Goal: Transaction & Acquisition: Purchase product/service

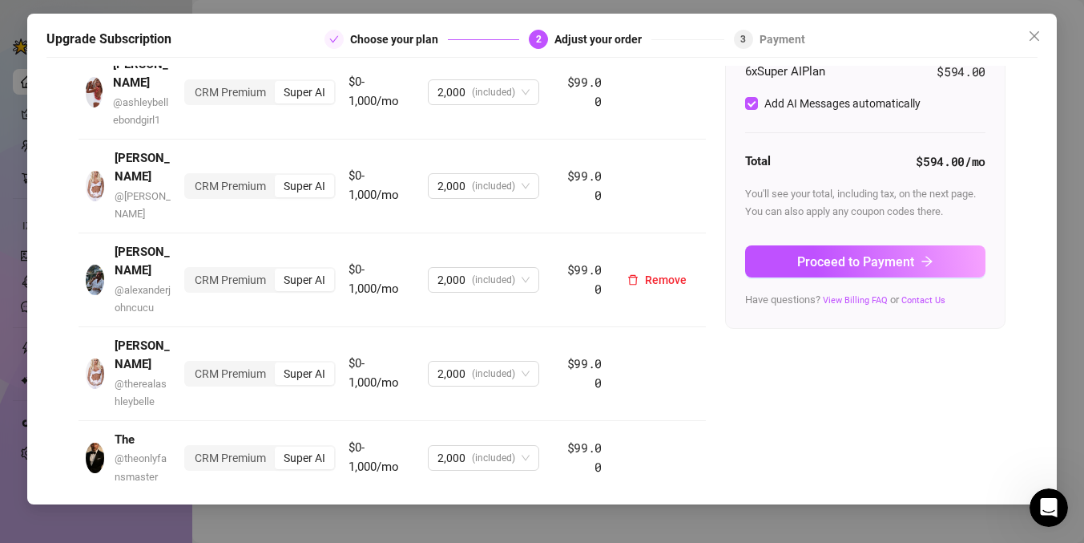
scroll to position [180, 0]
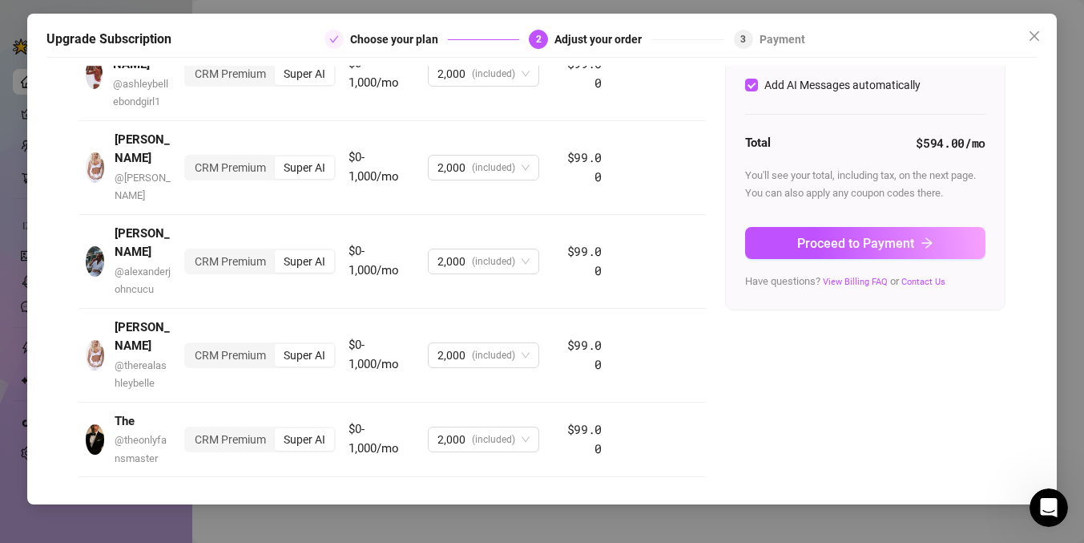
click at [651, 507] on span "Remove" at bounding box center [666, 513] width 42 height 13
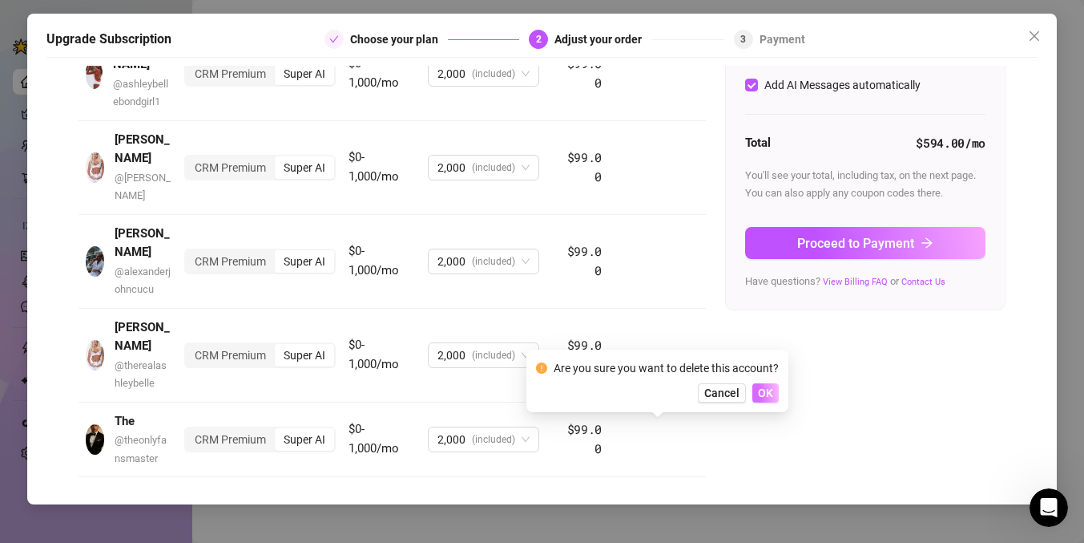
click at [767, 394] on span "OK" at bounding box center [765, 392] width 15 height 13
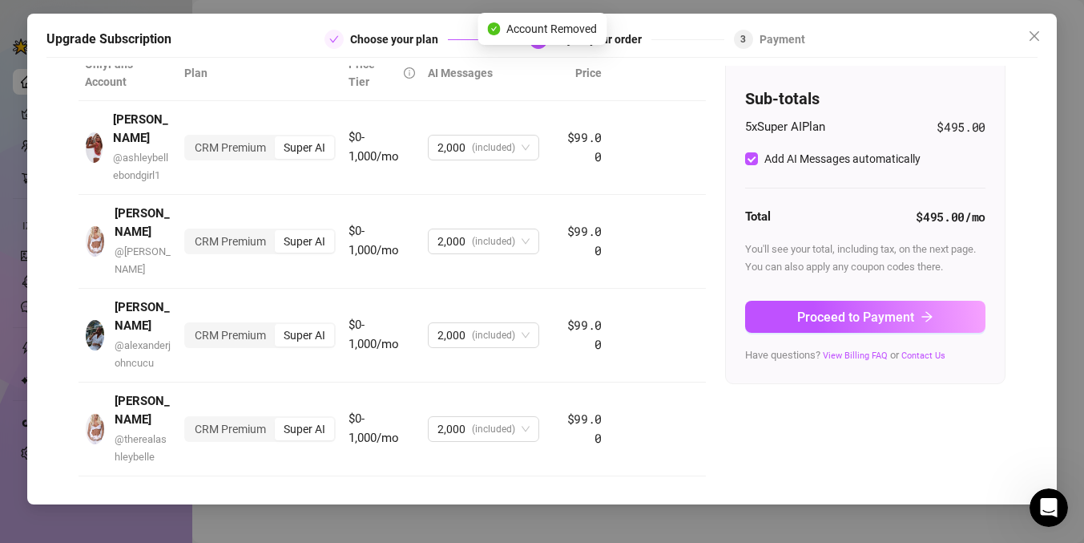
click at [676, 507] on span "Remove" at bounding box center [666, 513] width 42 height 13
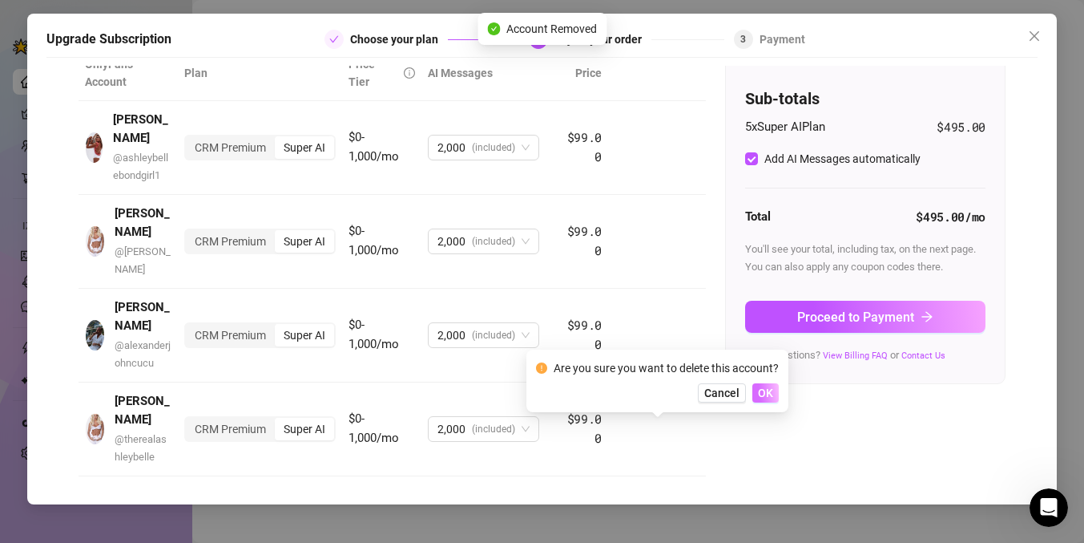
click at [768, 396] on span "OK" at bounding box center [765, 392] width 15 height 13
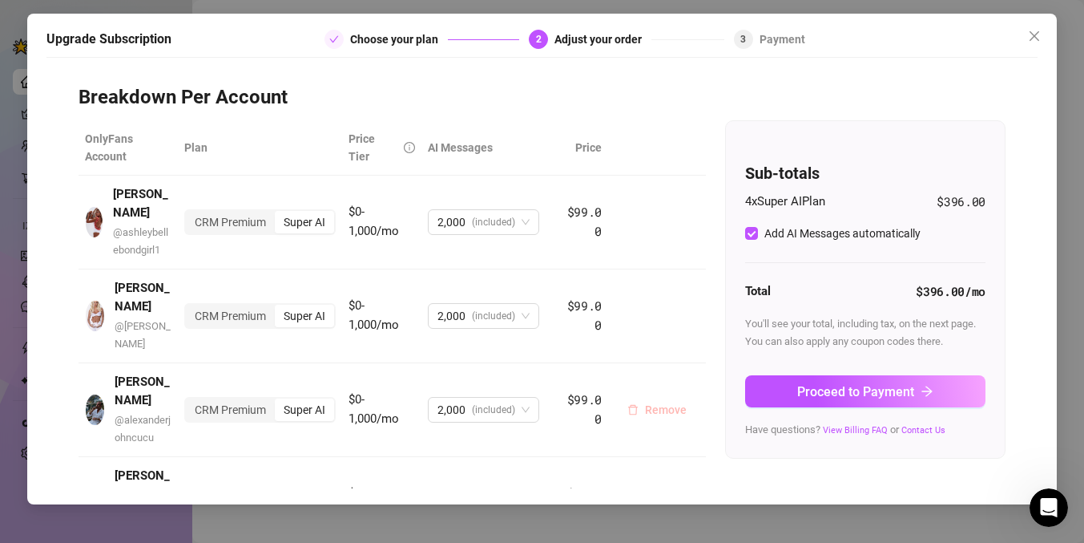
click at [651, 403] on span "Remove" at bounding box center [666, 409] width 42 height 13
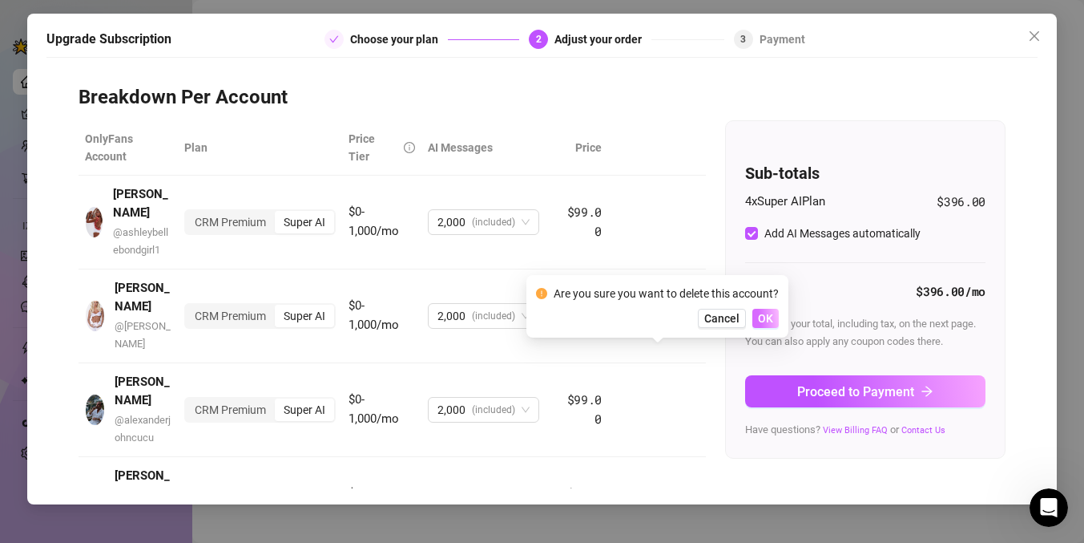
click at [761, 319] on span "OK" at bounding box center [765, 318] width 15 height 13
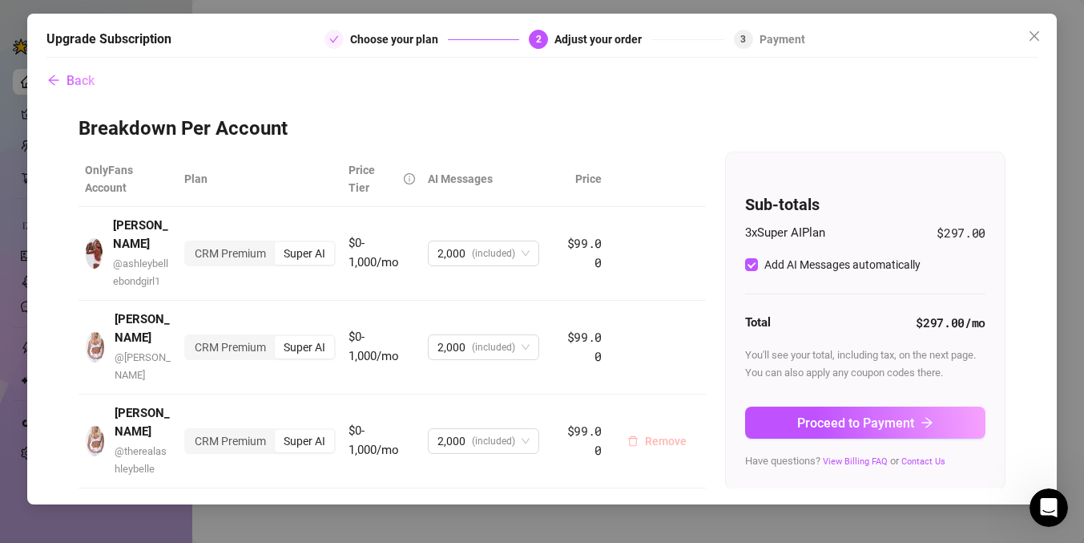
click at [660, 434] on span "Remove" at bounding box center [666, 440] width 42 height 13
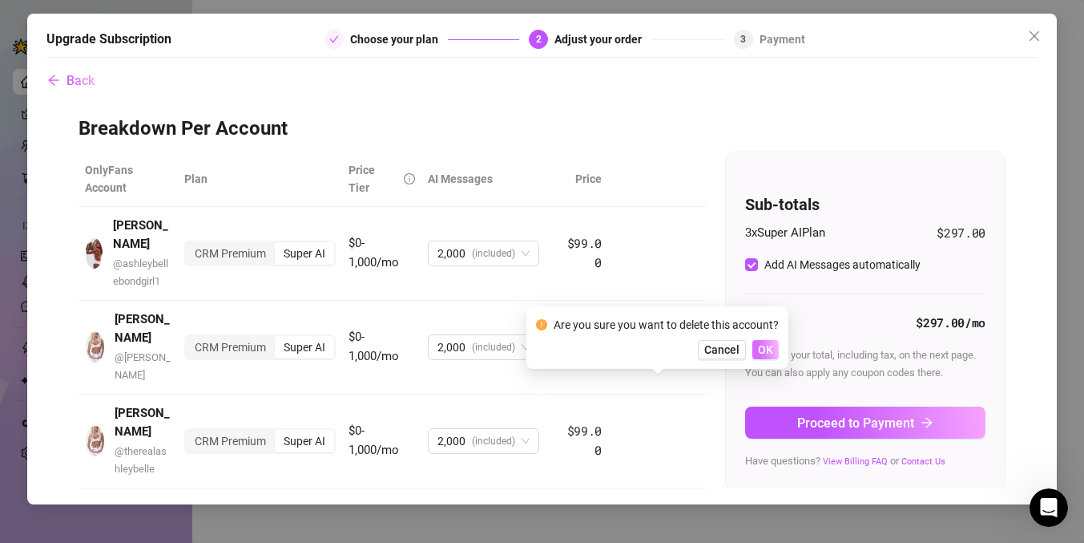
click at [764, 357] on button "OK" at bounding box center [766, 349] width 26 height 19
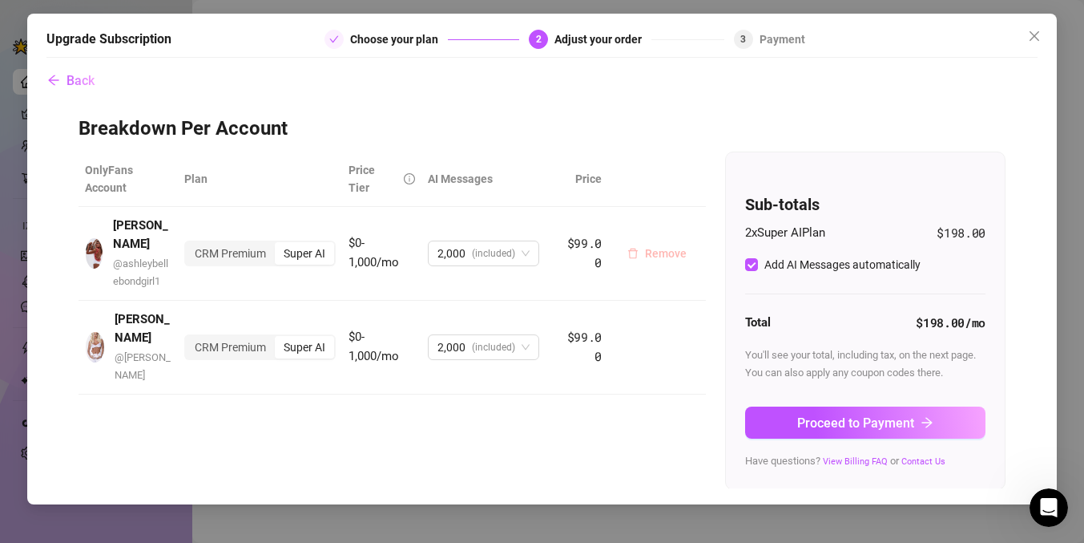
click at [662, 247] on span "Remove" at bounding box center [666, 253] width 42 height 13
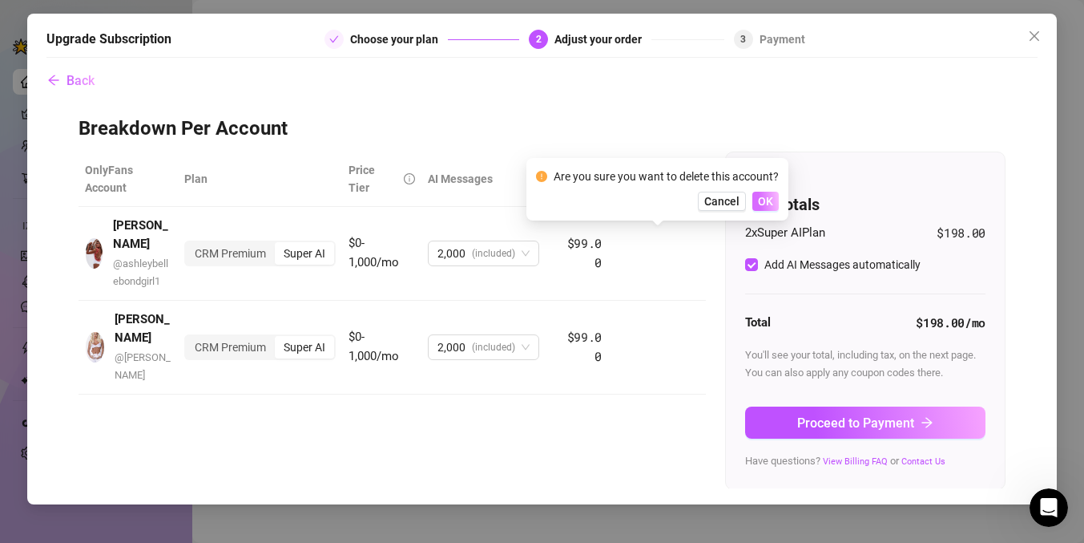
click at [768, 196] on span "OK" at bounding box center [765, 201] width 15 height 13
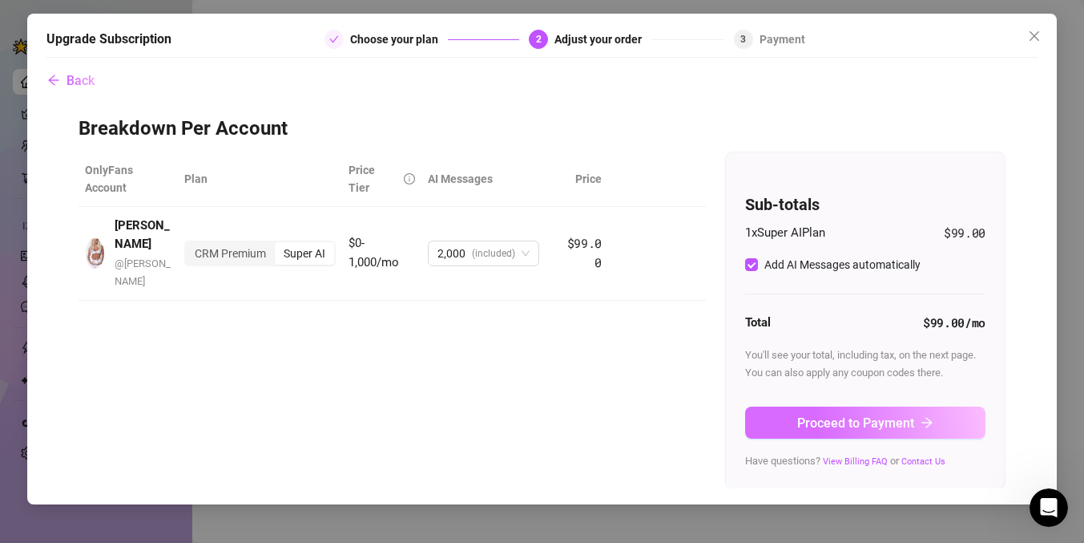
click at [914, 428] on button "Proceed to Payment" at bounding box center [865, 422] width 240 height 32
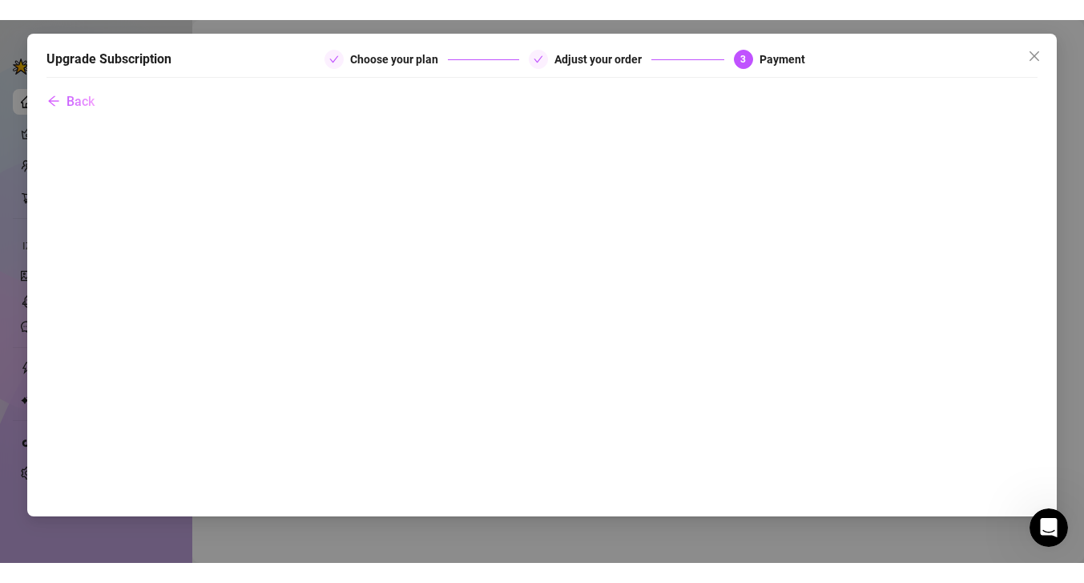
scroll to position [0, 0]
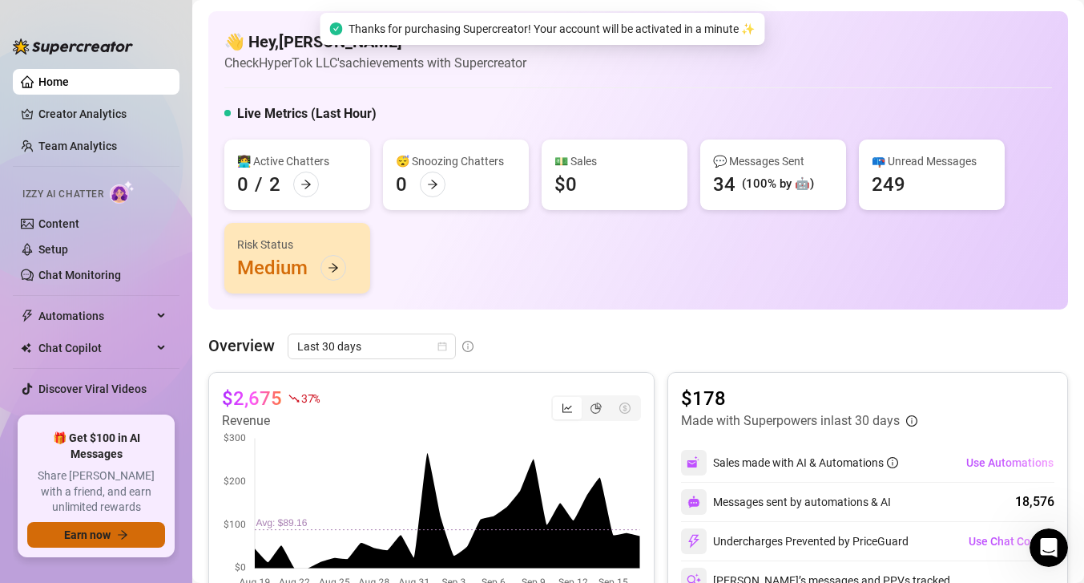
click at [111, 529] on button "Earn now" at bounding box center [96, 535] width 138 height 26
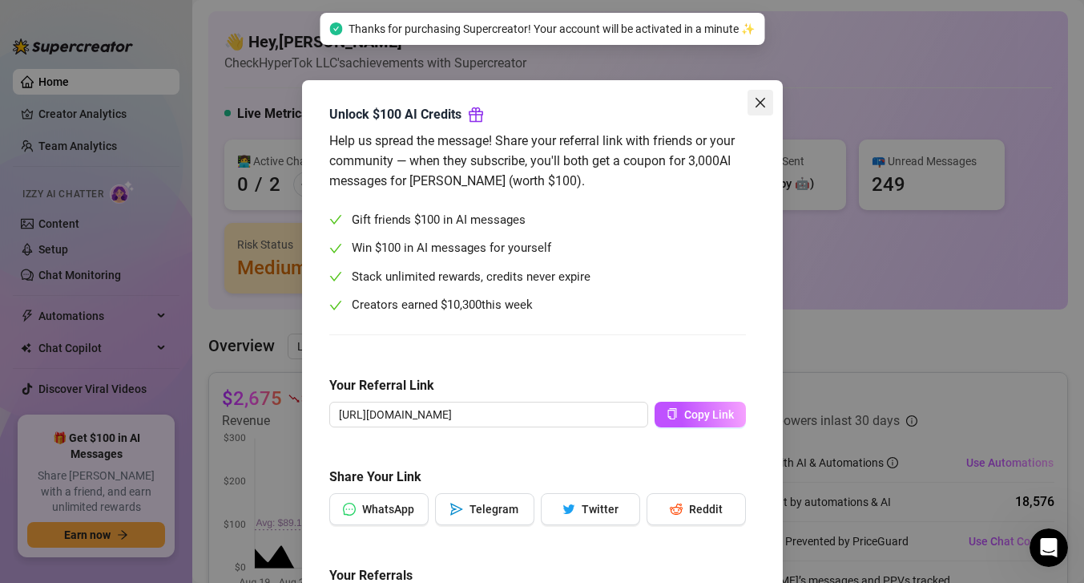
click at [756, 103] on icon "close" at bounding box center [760, 102] width 13 height 13
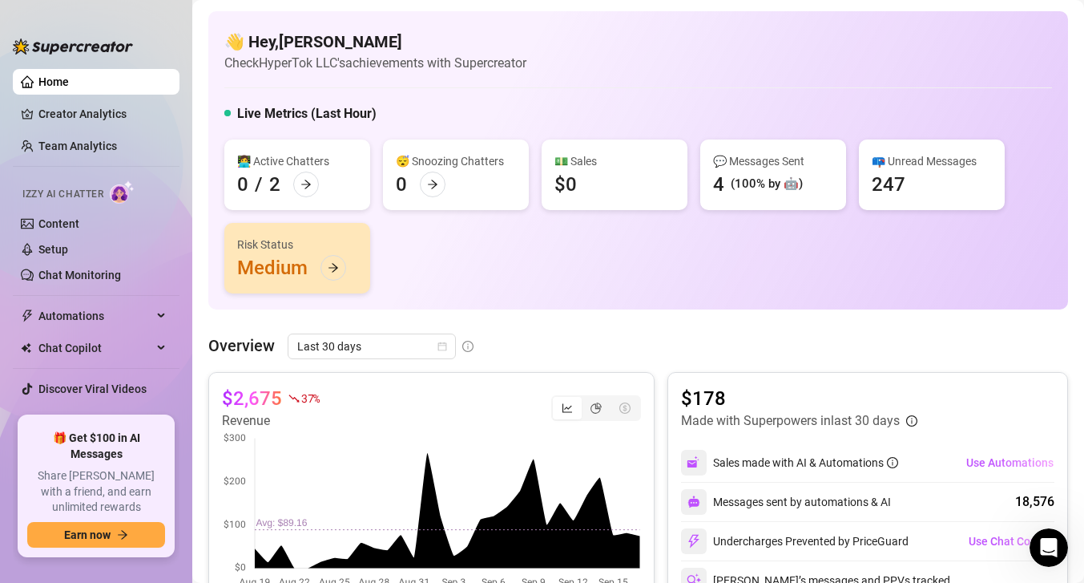
click at [318, 183] on div "👩‍💻 Active Chatters 0 / 2" at bounding box center [297, 174] width 146 height 71
click at [307, 184] on icon "arrow-right" at bounding box center [306, 184] width 11 height 11
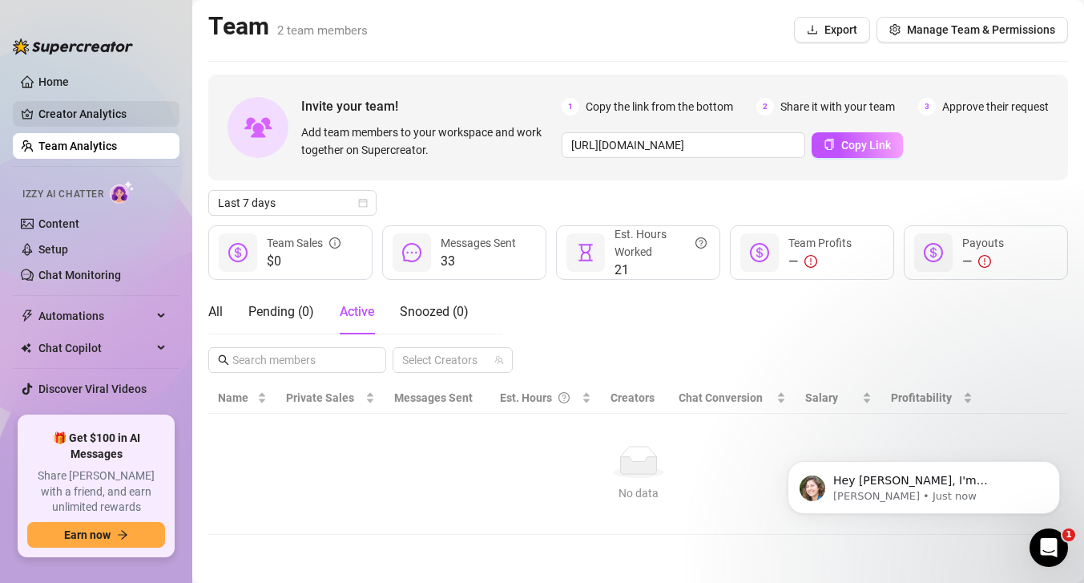
click at [123, 107] on link "Creator Analytics" at bounding box center [102, 114] width 128 height 26
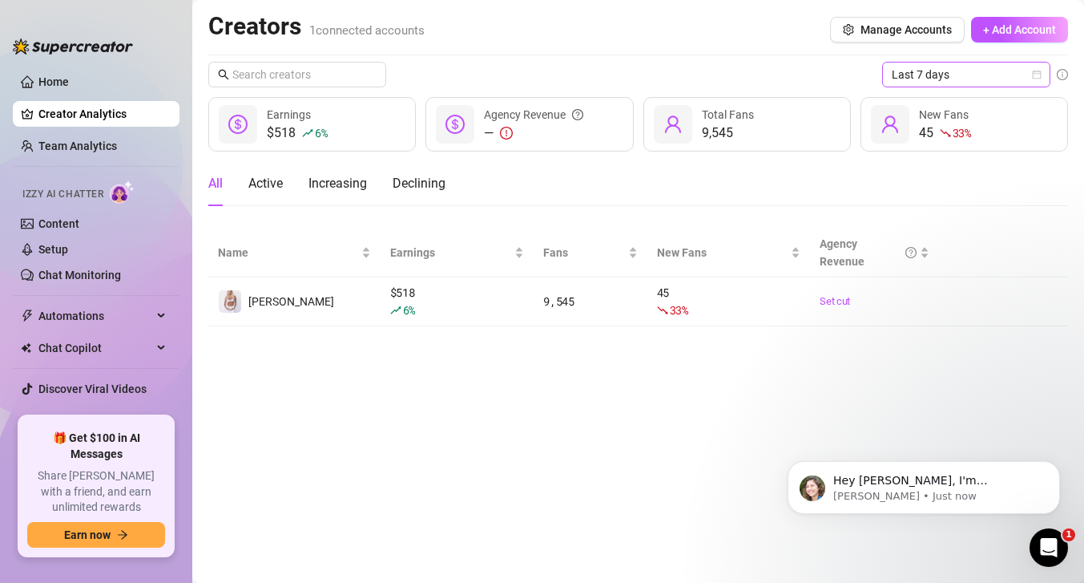
click at [932, 85] on span "Last 7 days" at bounding box center [966, 75] width 149 height 24
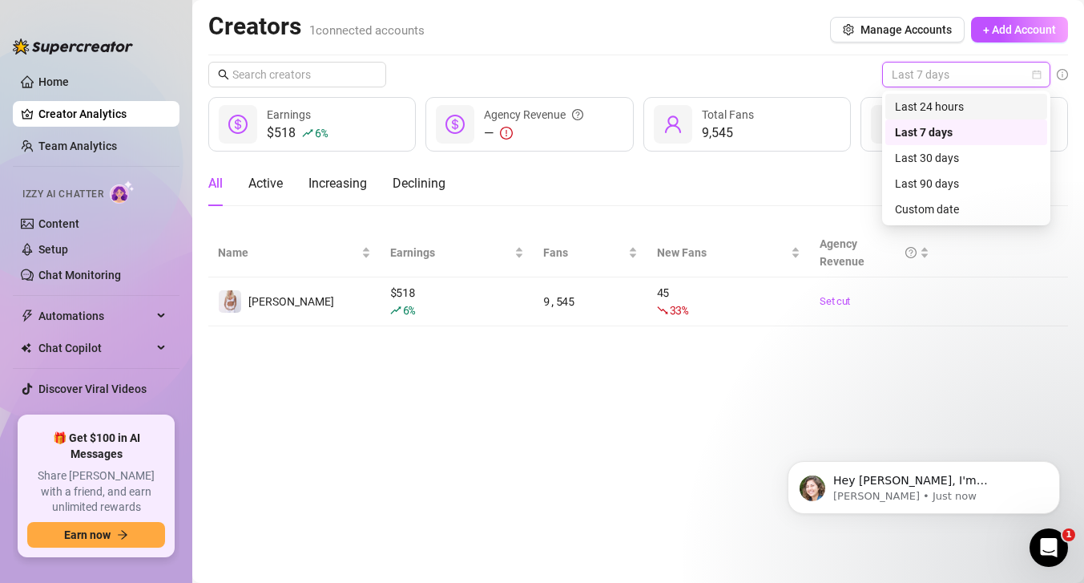
click at [921, 100] on div "Last 24 hours" at bounding box center [966, 107] width 143 height 18
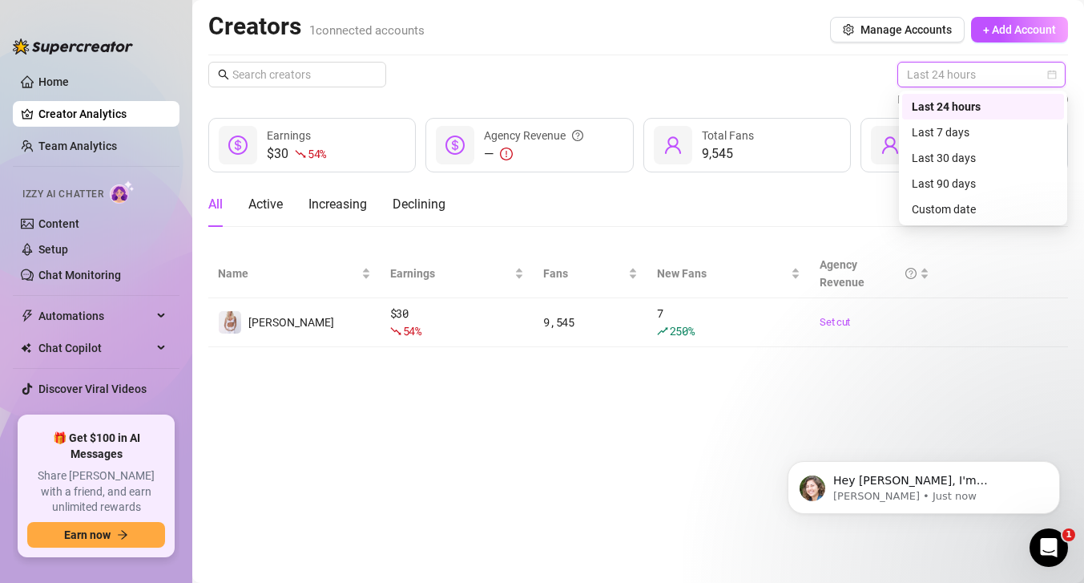
click at [938, 77] on span "Last 24 hours" at bounding box center [981, 75] width 149 height 24
click at [937, 131] on div "Last 7 days" at bounding box center [983, 132] width 143 height 18
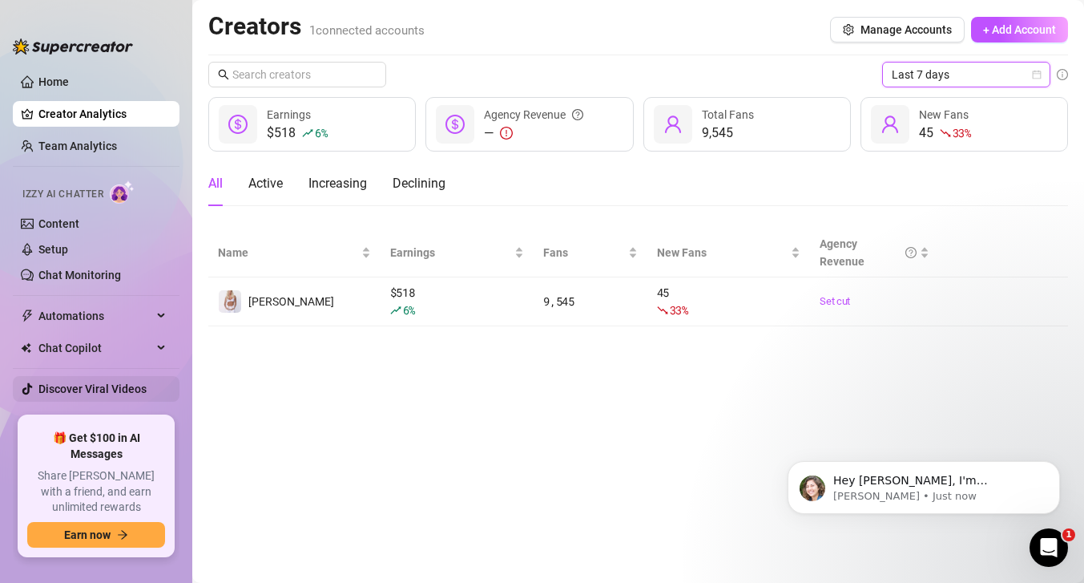
click at [139, 383] on link "Discover Viral Videos" at bounding box center [92, 388] width 108 height 13
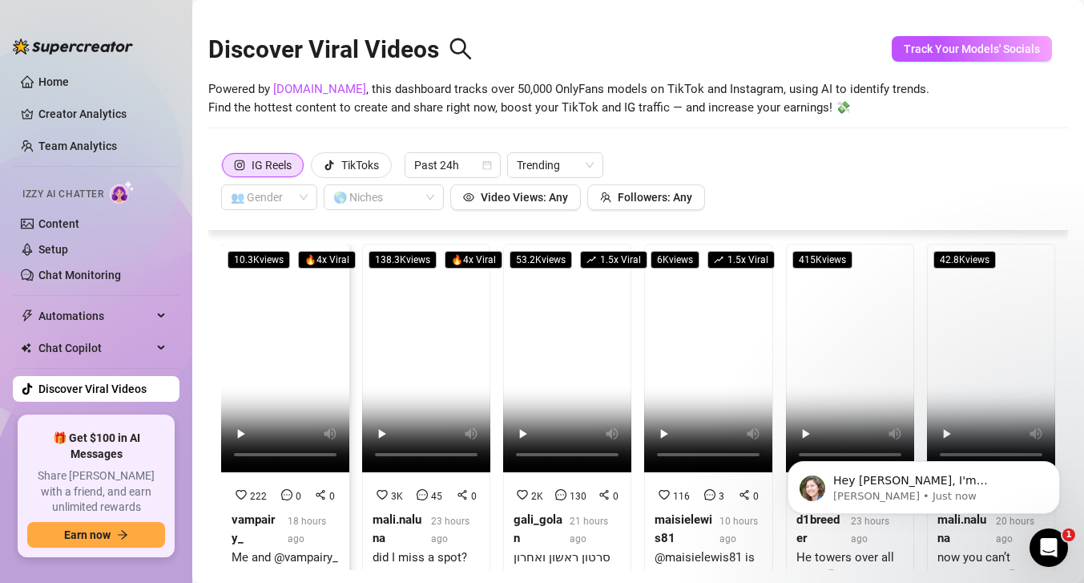
click at [325, 260] on span "🔥 4 x Viral" at bounding box center [327, 260] width 58 height 18
